Goal: Find contact information: Find contact information

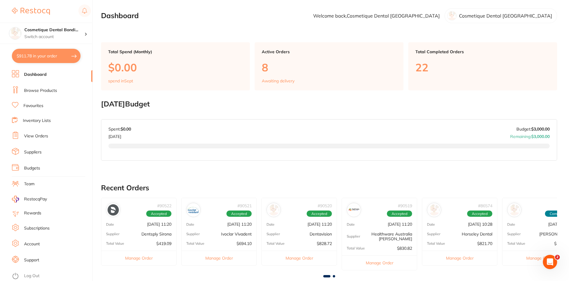
click at [63, 52] on button "$911.78 in your order" at bounding box center [46, 56] width 69 height 14
checkbox input "true"
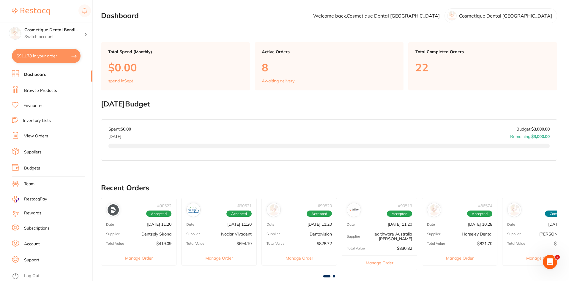
checkbox input "true"
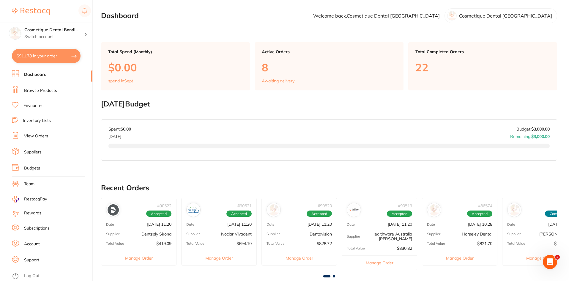
checkbox input "true"
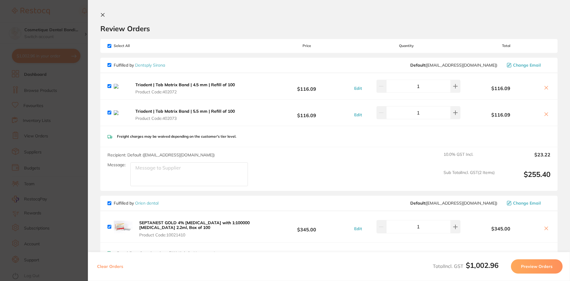
click at [105, 17] on button at bounding box center [103, 15] width 7 height 6
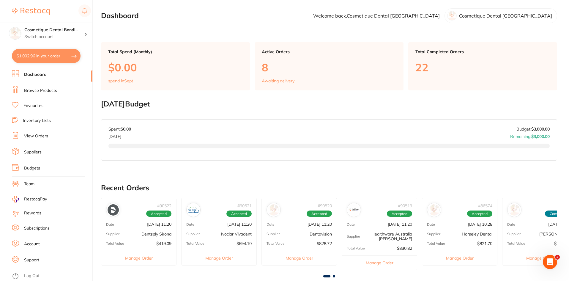
click at [59, 58] on button "$1,002.96 in your order" at bounding box center [46, 56] width 69 height 14
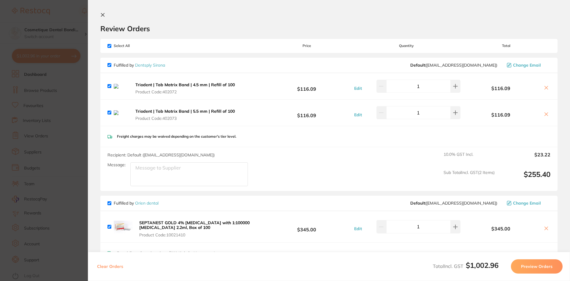
click at [105, 15] on button at bounding box center [103, 15] width 7 height 6
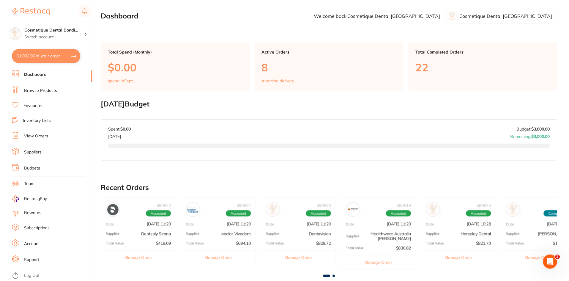
scroll to position [0, 0]
click at [37, 91] on link "Browse Products" at bounding box center [40, 91] width 33 height 6
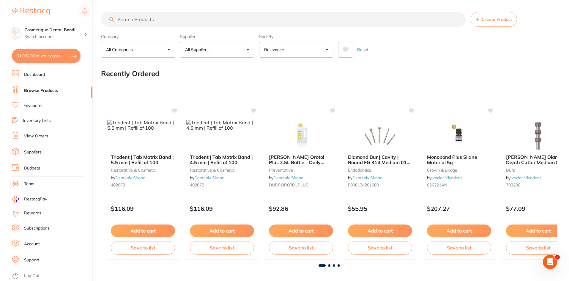
click at [207, 52] on p "All Suppliers" at bounding box center [198, 50] width 26 height 6
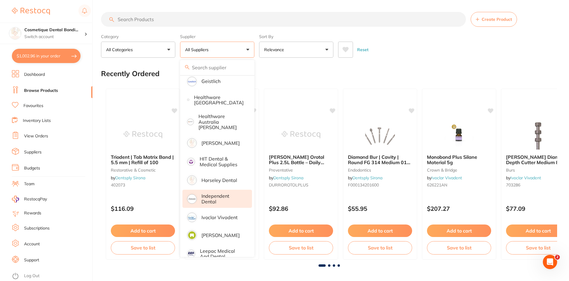
scroll to position [277, 0]
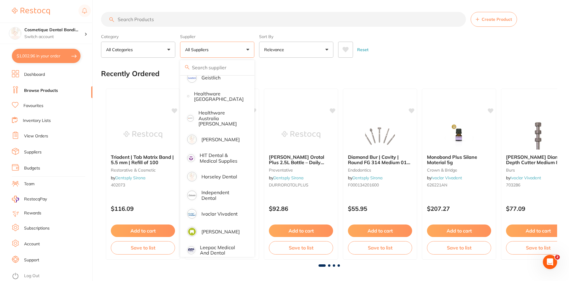
click at [184, 17] on input "search" at bounding box center [283, 19] width 365 height 15
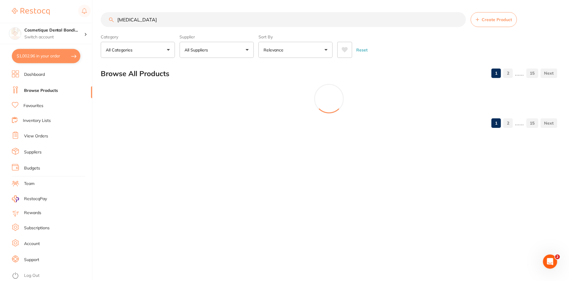
scroll to position [0, 0]
click at [176, 15] on input "[MEDICAL_DATA]" at bounding box center [284, 19] width 366 height 15
click at [150, 18] on input "[MEDICAL_DATA]" at bounding box center [284, 19] width 366 height 15
type input "a"
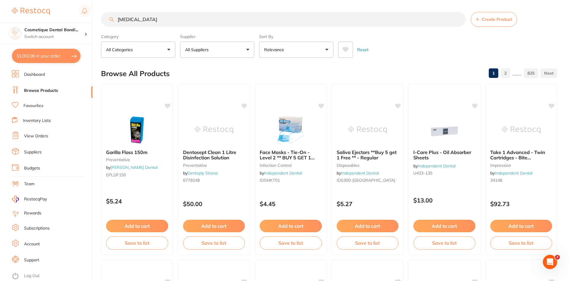
type input "[MEDICAL_DATA]"
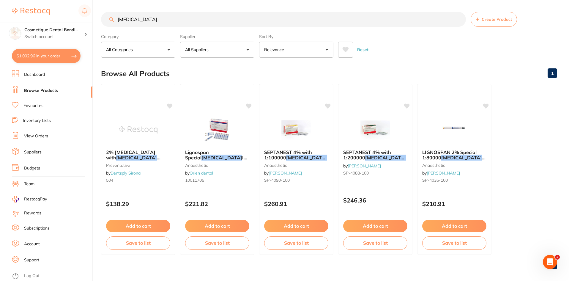
click at [378, 163] on link "[PERSON_NAME]" at bounding box center [364, 165] width 33 height 5
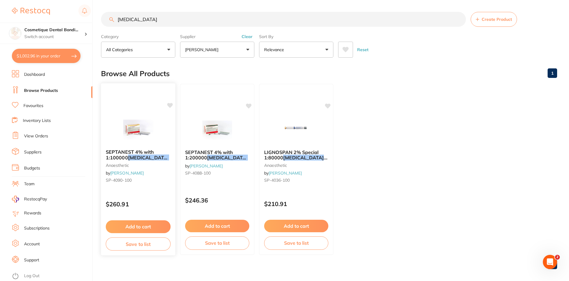
click at [123, 153] on span "SEPTANEST 4% with 1:100000" at bounding box center [130, 155] width 48 height 12
click at [133, 132] on img at bounding box center [138, 129] width 39 height 30
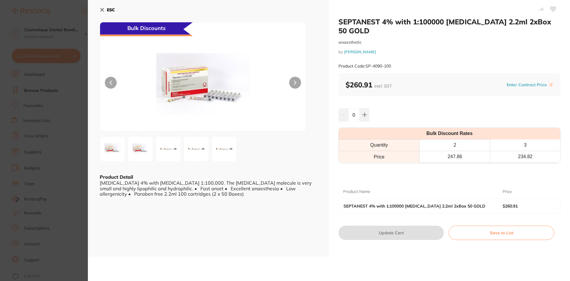
click at [101, 12] on icon at bounding box center [102, 9] width 5 height 5
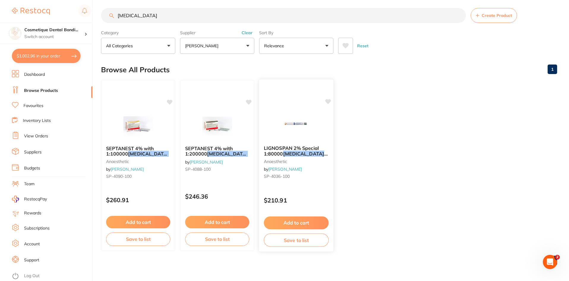
scroll to position [5, 0]
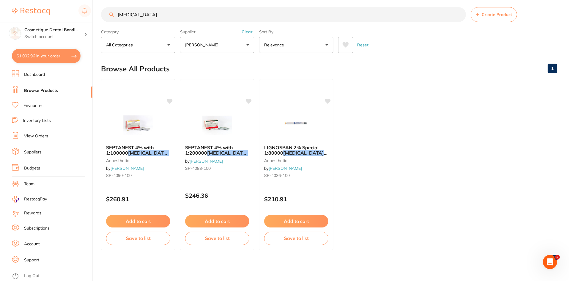
scroll to position [0, 0]
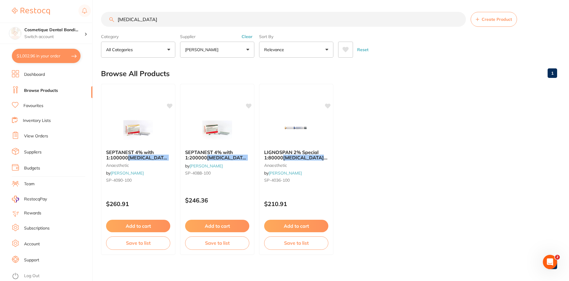
click at [197, 24] on input "[MEDICAL_DATA]" at bounding box center [283, 19] width 365 height 15
click at [256, 20] on input "[MEDICAL_DATA]" at bounding box center [283, 19] width 365 height 15
click at [142, 153] on span "SEPTANEST 4% with 1:100000" at bounding box center [130, 155] width 48 height 12
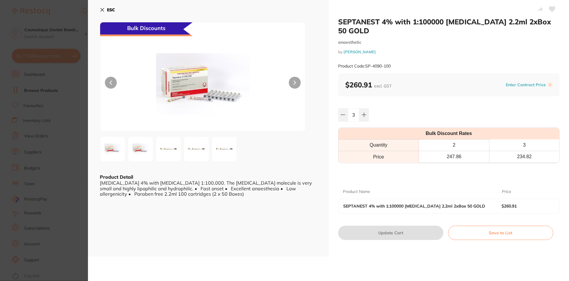
click at [232, 95] on img at bounding box center [202, 84] width 123 height 94
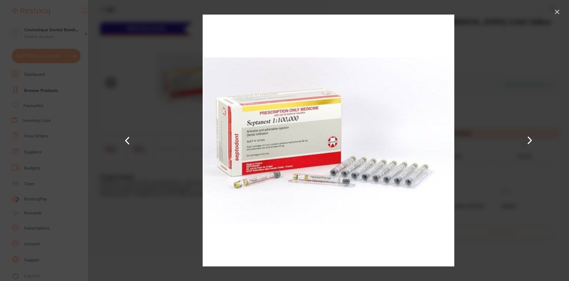
click at [559, 10] on button at bounding box center [557, 12] width 10 height 10
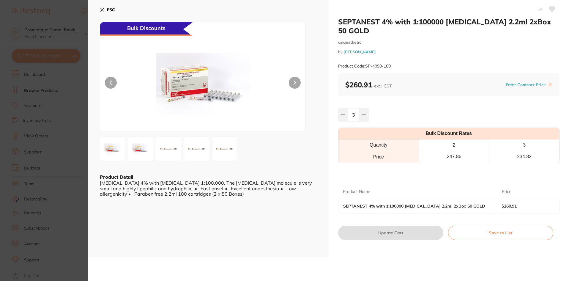
click at [102, 8] on icon at bounding box center [102, 9] width 3 height 3
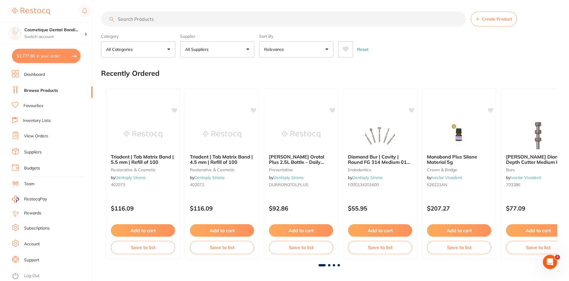
click at [163, 23] on input "search" at bounding box center [283, 19] width 365 height 15
type input "[MEDICAL_DATA]"
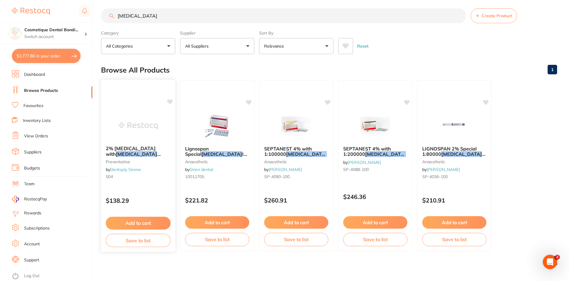
scroll to position [5, 0]
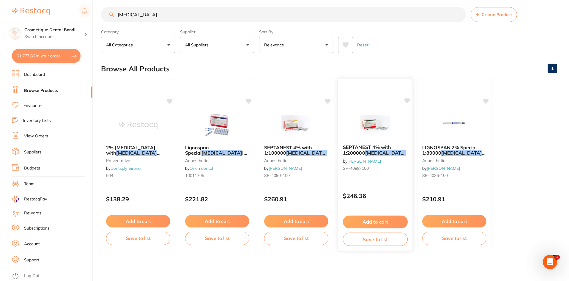
click at [364, 122] on img at bounding box center [375, 125] width 39 height 30
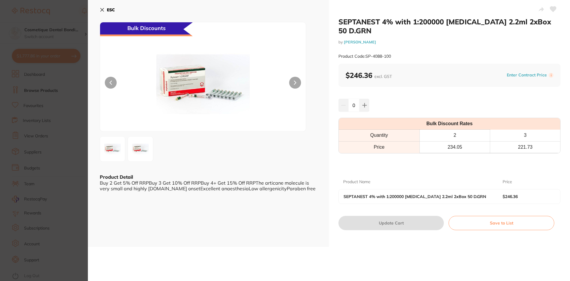
click at [103, 8] on icon at bounding box center [102, 9] width 5 height 5
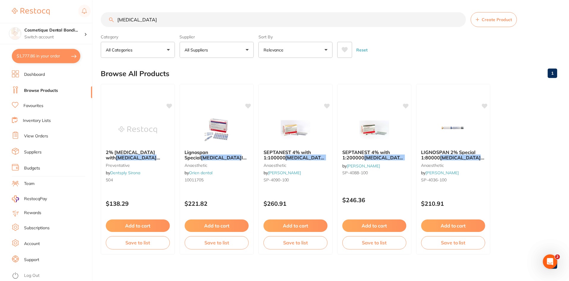
scroll to position [5, 0]
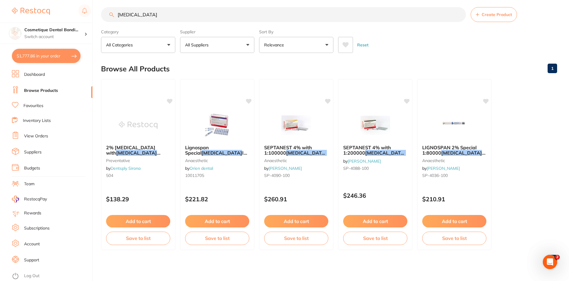
click at [46, 57] on button "$1,777.86 in your order" at bounding box center [46, 56] width 69 height 14
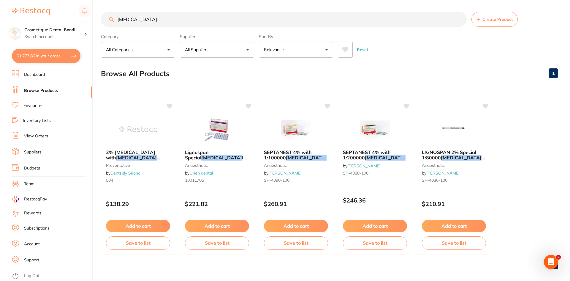
checkbox input "true"
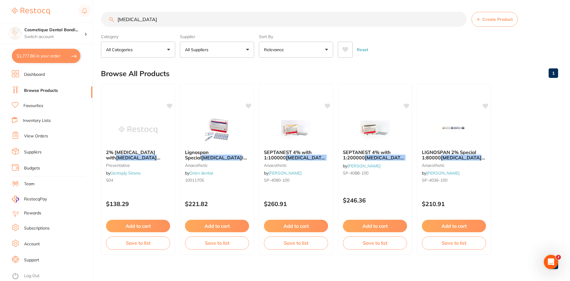
checkbox input "true"
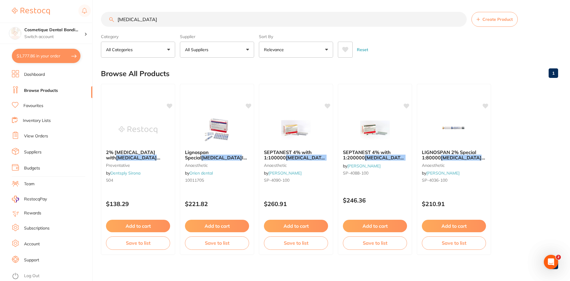
checkbox input "true"
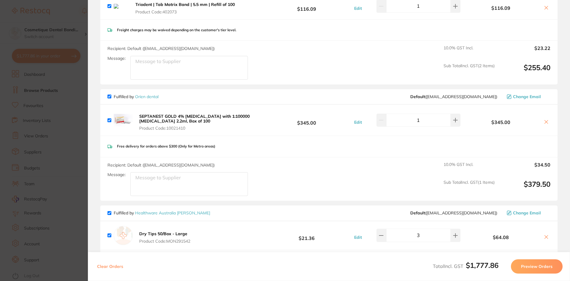
scroll to position [208, 0]
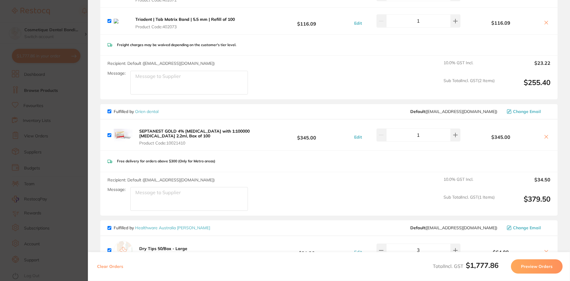
click at [544, 138] on icon at bounding box center [546, 136] width 5 height 5
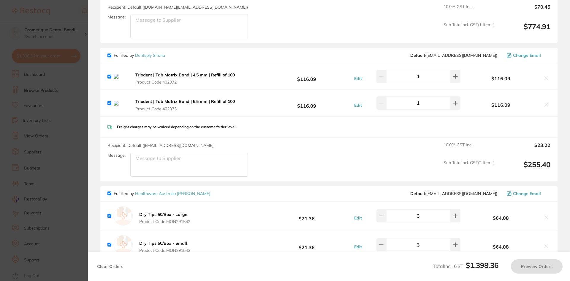
checkbox input "true"
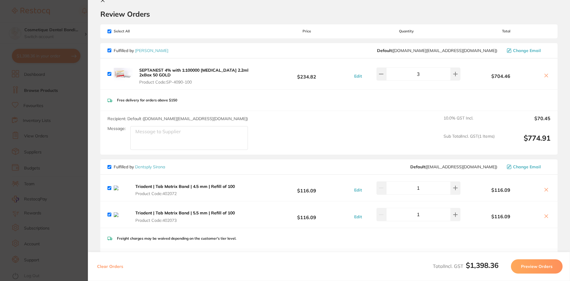
scroll to position [0, 0]
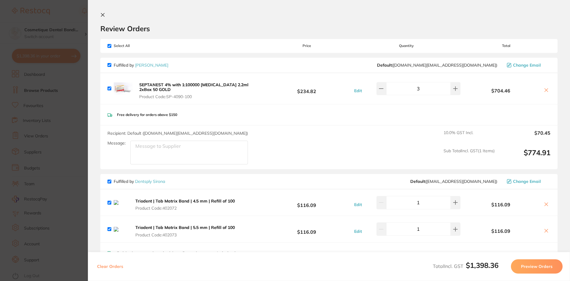
click at [55, 59] on section "Update RRP Set your pre negotiated price for this item. Item Agreed RRP (excl. …" at bounding box center [285, 140] width 570 height 281
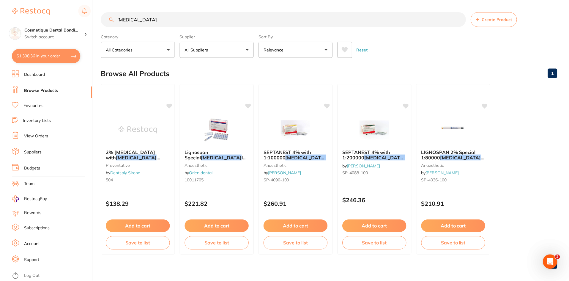
scroll to position [5, 0]
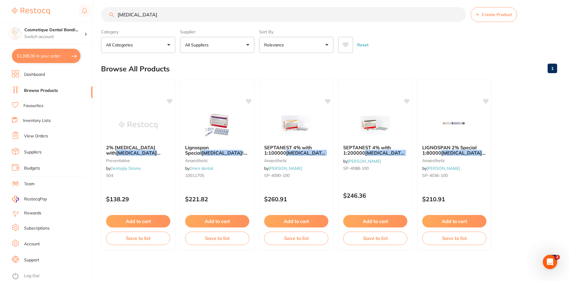
click at [251, 51] on button "All Suppliers" at bounding box center [217, 45] width 74 height 16
click at [246, 42] on button "All Suppliers" at bounding box center [217, 45] width 74 height 16
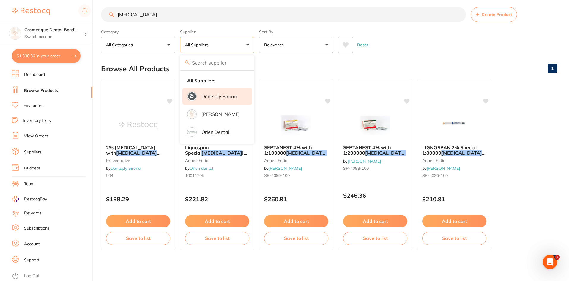
click at [230, 99] on p "Dentsply Sirona" at bounding box center [218, 96] width 35 height 5
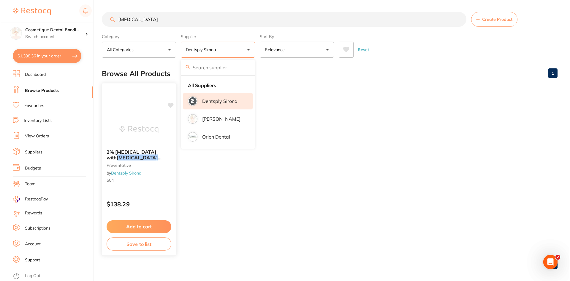
scroll to position [0, 0]
click at [139, 160] on span "([MEDICAL_DATA]) 1:80,000" at bounding box center [128, 166] width 45 height 12
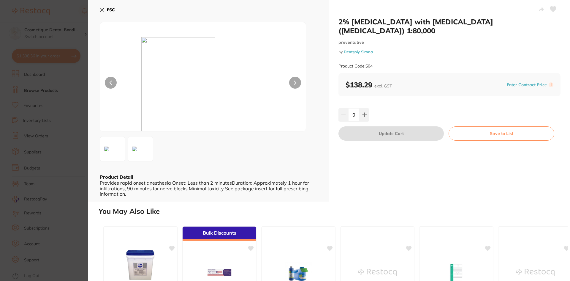
click at [102, 10] on icon at bounding box center [102, 9] width 3 height 3
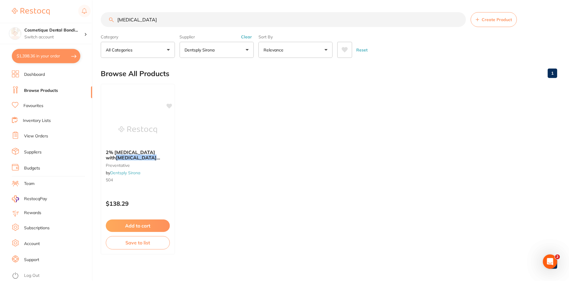
scroll to position [5, 0]
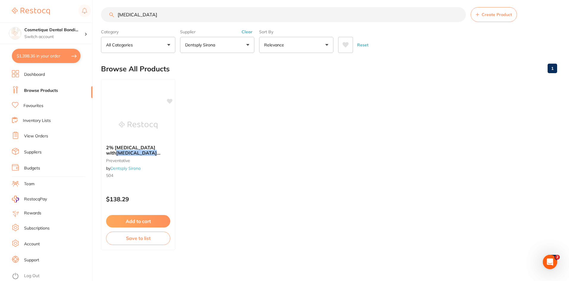
drag, startPoint x: 162, startPoint y: 18, endPoint x: 215, endPoint y: 29, distance: 54.5
click at [162, 18] on input "[MEDICAL_DATA]" at bounding box center [283, 14] width 365 height 15
click at [249, 45] on button "Dentsply Sirona" at bounding box center [217, 45] width 74 height 16
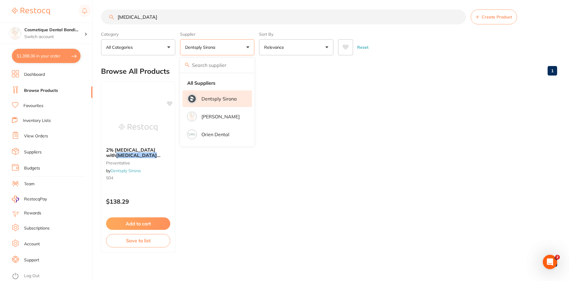
scroll to position [0, 0]
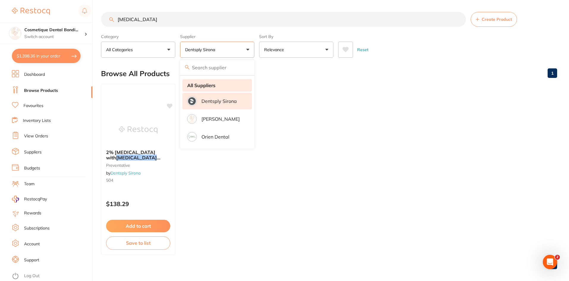
click at [210, 84] on strong "All Suppliers" at bounding box center [201, 85] width 28 height 5
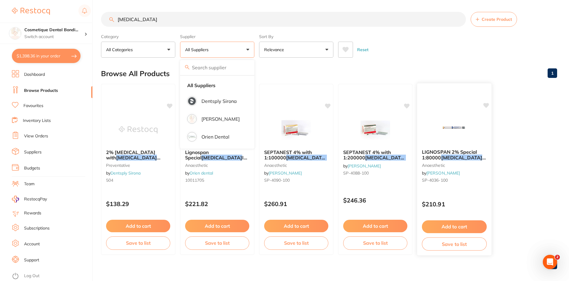
drag, startPoint x: 552, startPoint y: 123, endPoint x: 484, endPoint y: 153, distance: 74.9
click at [552, 123] on ul "2% Xylocaine DENTAL with adrenaline (epinephrine) 1:80,000 preventative by Dent…" at bounding box center [329, 169] width 456 height 171
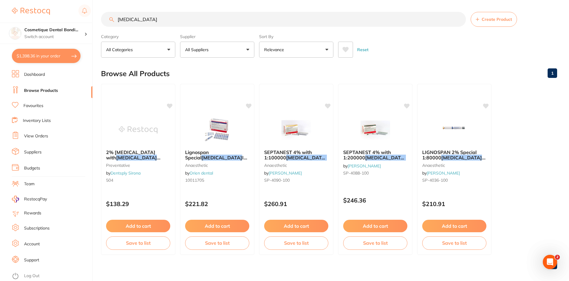
click at [33, 86] on li "Browse Products" at bounding box center [52, 90] width 80 height 9
click at [41, 149] on link "Suppliers" at bounding box center [33, 152] width 18 height 6
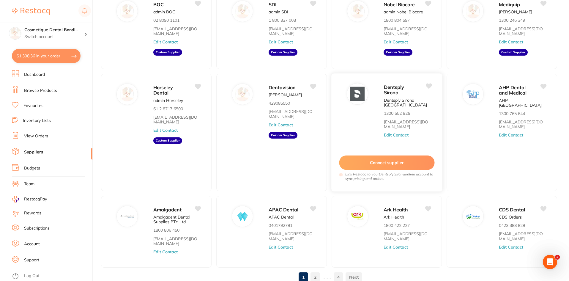
scroll to position [59, 0]
click at [368, 119] on div "Dentsply Sirona Dentsply Sirona Australia 1300 552 929 clientservices@dentsplys…" at bounding box center [386, 132] width 111 height 119
click at [409, 138] on div "Dentsply Sirona Dentsply Sirona Australia 1300 552 929 clientservices@dentsplys…" at bounding box center [409, 113] width 53 height 61
drag, startPoint x: 401, startPoint y: 142, endPoint x: 408, endPoint y: 140, distance: 7.3
click at [401, 137] on button "Edit Contact" at bounding box center [395, 134] width 24 height 5
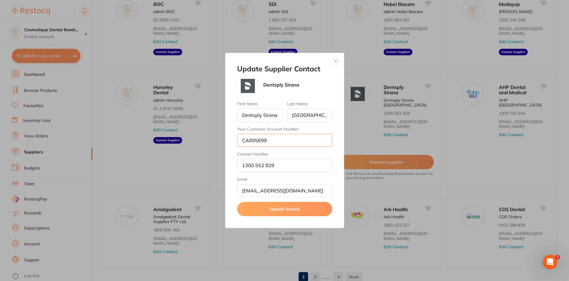
click at [281, 143] on input "CA005699" at bounding box center [284, 140] width 95 height 13
click at [244, 141] on input "CA005699" at bounding box center [284, 140] width 95 height 13
click at [250, 140] on input "CA005699" at bounding box center [284, 140] width 95 height 13
click at [263, 139] on input "CA005699" at bounding box center [284, 140] width 95 height 13
click at [277, 144] on input "CA005699" at bounding box center [284, 140] width 95 height 13
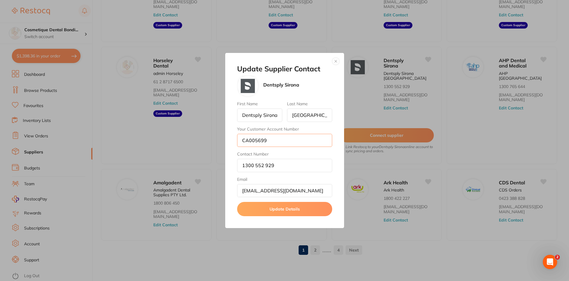
scroll to position [91, 0]
click at [335, 61] on button "button" at bounding box center [335, 61] width 7 height 7
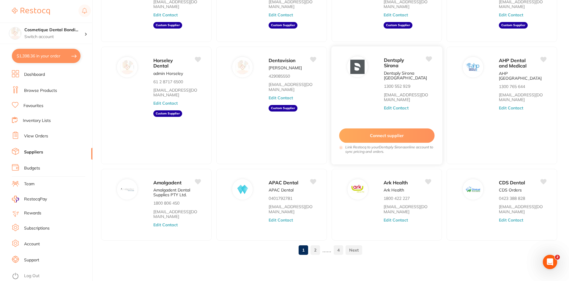
click at [389, 93] on link "[EMAIL_ADDRESS][DOMAIN_NAME]" at bounding box center [407, 97] width 48 height 10
click at [402, 100] on link "[EMAIL_ADDRESS][DOMAIN_NAME]" at bounding box center [407, 97] width 48 height 10
click at [454, 107] on div "AHP Dental and Medical AHP Australia 1300 765 644 orders@ahpdentalmedical.com.a…" at bounding box center [501, 105] width 111 height 119
click at [384, 105] on div "Dentsply Sirona Dentsply Sirona Australia 1300 552 929 clientservices@dentsplys…" at bounding box center [409, 86] width 53 height 61
click at [364, 114] on div "Dentsply Sirona Dentsply Sirona Australia 1300 552 929 clientservices@dentsplys…" at bounding box center [386, 105] width 111 height 119
